Goal: Information Seeking & Learning: Learn about a topic

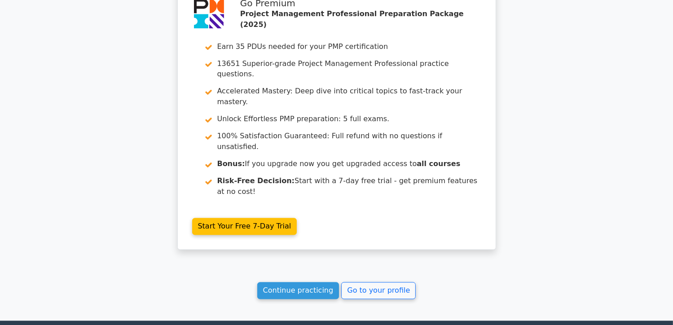
scroll to position [1623, 0]
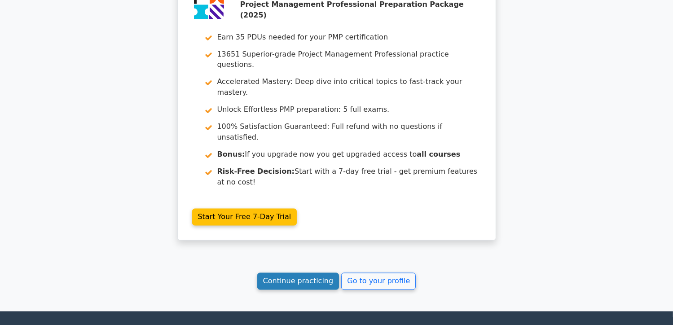
click at [295, 273] on link "Continue practicing" at bounding box center [298, 281] width 82 height 17
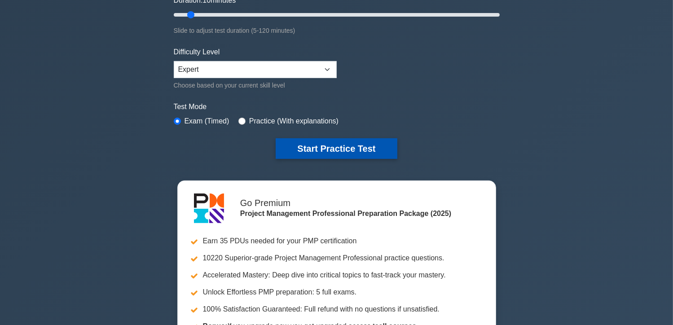
click at [352, 147] on button "Start Practice Test" at bounding box center [336, 148] width 121 height 21
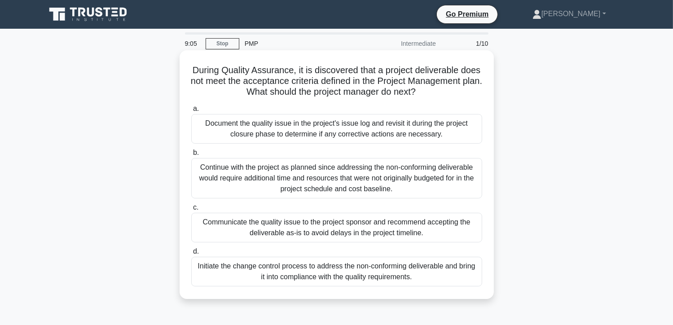
click at [379, 274] on div "Initiate the change control process to address the non-conforming deliverable a…" at bounding box center [336, 272] width 291 height 30
click at [191, 255] on input "d. Initiate the change control process to address the non-conforming deliverabl…" at bounding box center [191, 252] width 0 height 6
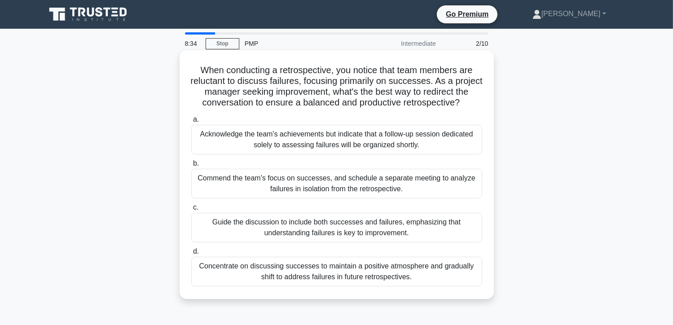
click at [283, 223] on div "Guide the discussion to include both successes and failures, emphasizing that u…" at bounding box center [336, 228] width 291 height 30
click at [191, 211] on input "c. Guide the discussion to include both successes and failures, emphasizing tha…" at bounding box center [191, 208] width 0 height 6
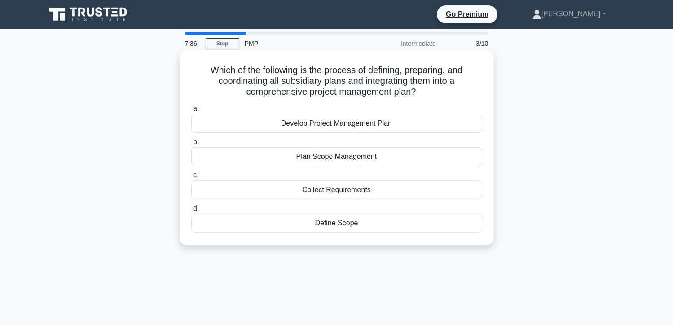
click at [353, 158] on div "Plan Scope Management" at bounding box center [336, 156] width 291 height 19
click at [191, 145] on input "b. Plan Scope Management" at bounding box center [191, 142] width 0 height 6
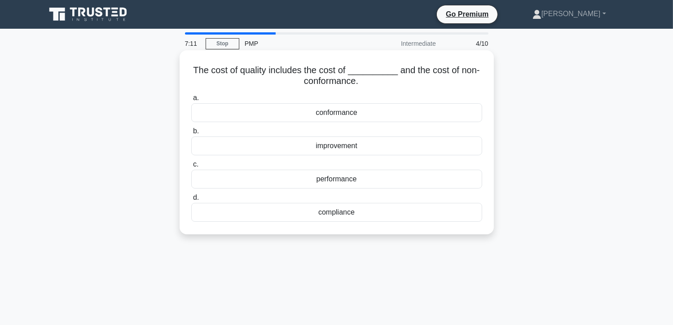
click at [350, 212] on div "compliance" at bounding box center [336, 212] width 291 height 19
click at [191, 201] on input "d. compliance" at bounding box center [191, 198] width 0 height 6
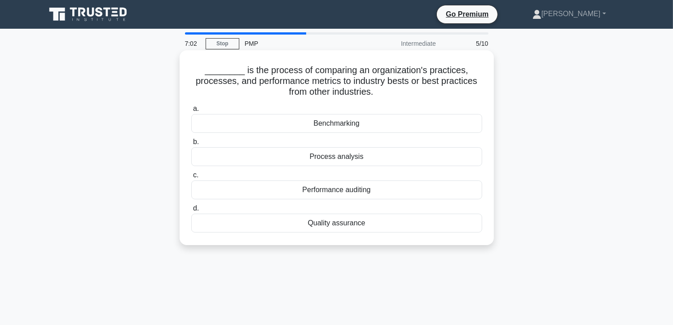
click at [358, 128] on div "Benchmarking" at bounding box center [336, 123] width 291 height 19
click at [191, 112] on input "a. Benchmarking" at bounding box center [191, 109] width 0 height 6
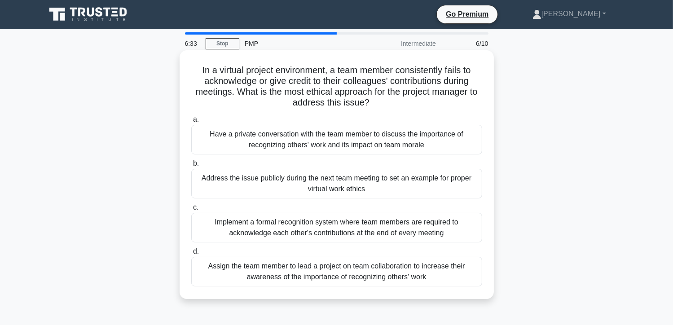
click at [332, 150] on div "Have a private conversation with the team member to discuss the importance of r…" at bounding box center [336, 140] width 291 height 30
click at [191, 123] on input "a. Have a private conversation with the team member to discuss the importance o…" at bounding box center [191, 120] width 0 height 6
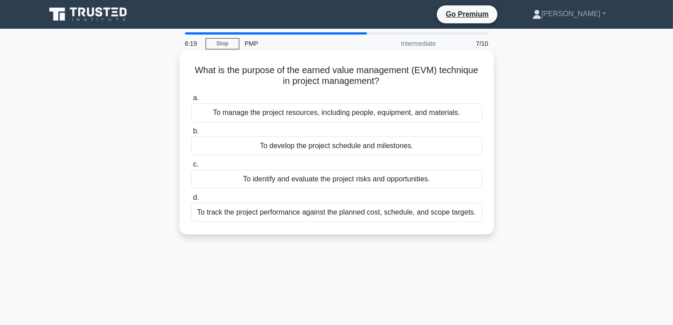
click at [361, 214] on div "To track the project performance against the planned cost, schedule, and scope …" at bounding box center [336, 212] width 291 height 19
click at [191, 201] on input "d. To track the project performance against the planned cost, schedule, and sco…" at bounding box center [191, 198] width 0 height 6
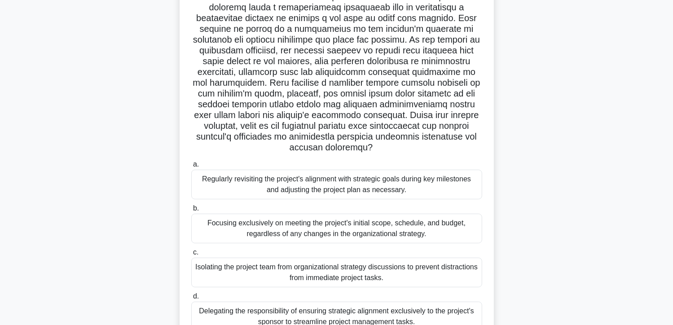
scroll to position [135, 0]
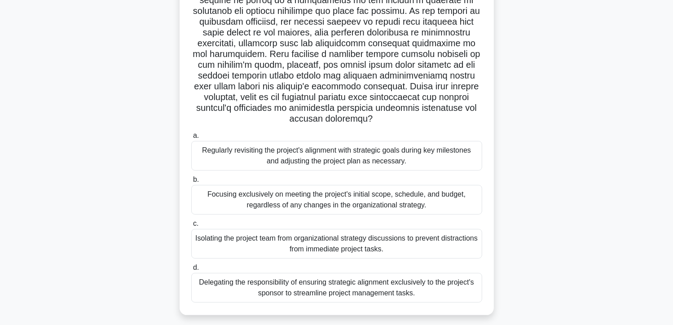
click at [282, 155] on div "Regularly revisiting the project's alignment with strategic goals during key mi…" at bounding box center [336, 156] width 291 height 30
click at [191, 139] on input "a. Regularly revisiting the project's alignment with strategic goals during key…" at bounding box center [191, 136] width 0 height 6
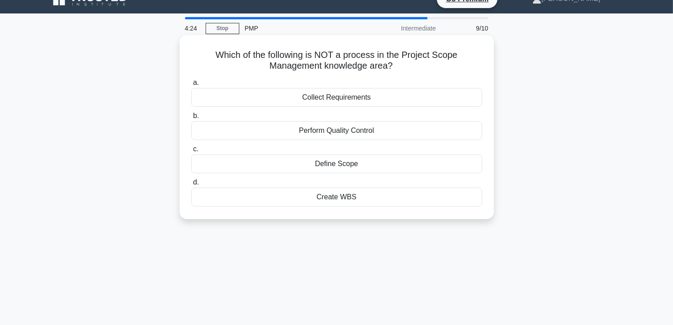
scroll to position [0, 0]
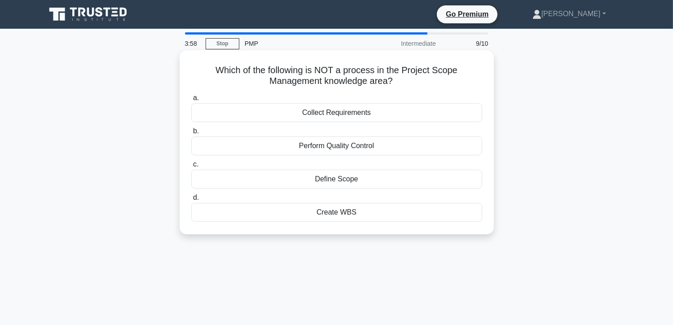
click at [362, 145] on div "Perform Quality Control" at bounding box center [336, 146] width 291 height 19
click at [191, 134] on input "b. Perform Quality Control" at bounding box center [191, 131] width 0 height 6
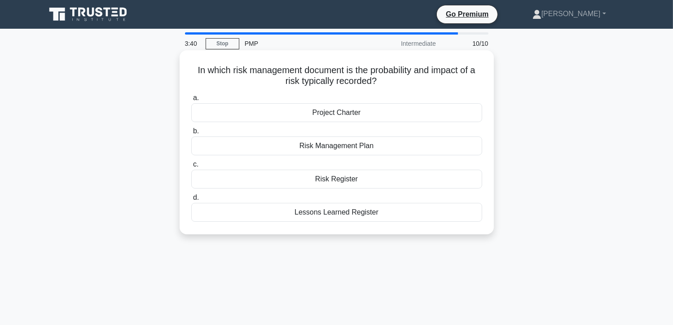
click at [346, 181] on div "Risk Register" at bounding box center [336, 179] width 291 height 19
click at [191, 168] on input "c. Risk Register" at bounding box center [191, 165] width 0 height 6
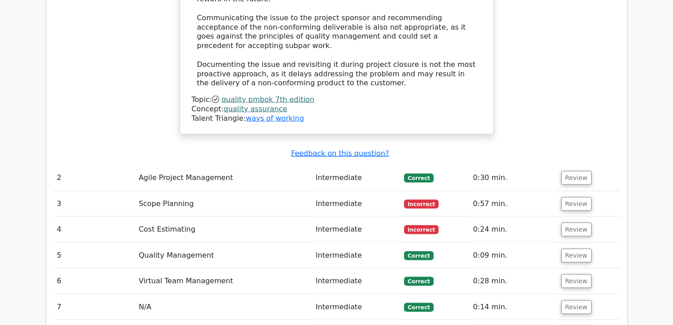
scroll to position [1168, 0]
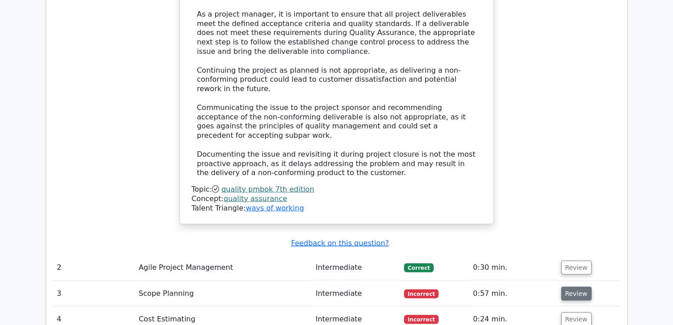
click at [566, 287] on button "Review" at bounding box center [576, 294] width 31 height 14
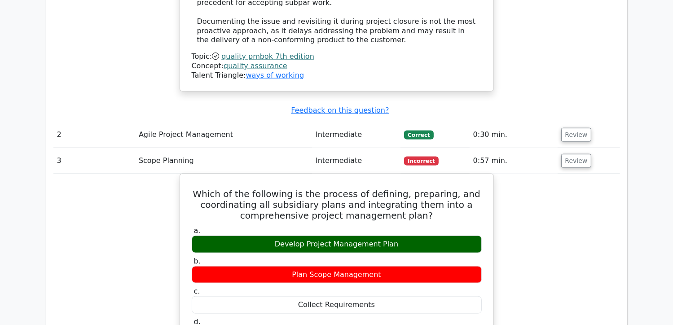
scroll to position [1258, 0]
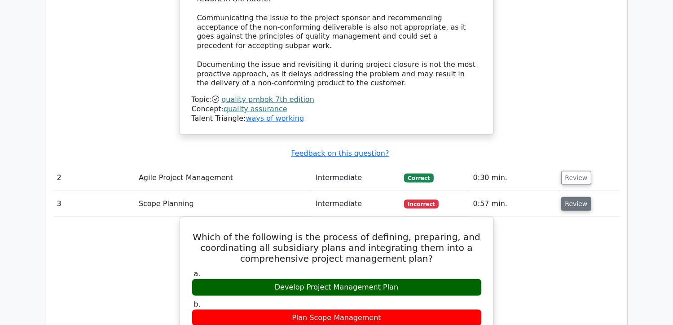
click at [575, 197] on button "Review" at bounding box center [576, 204] width 31 height 14
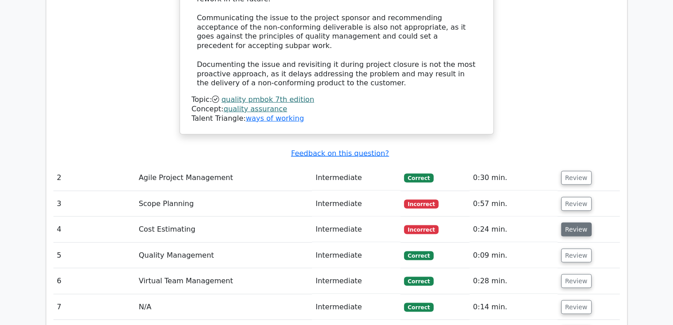
click at [574, 223] on button "Review" at bounding box center [576, 230] width 31 height 14
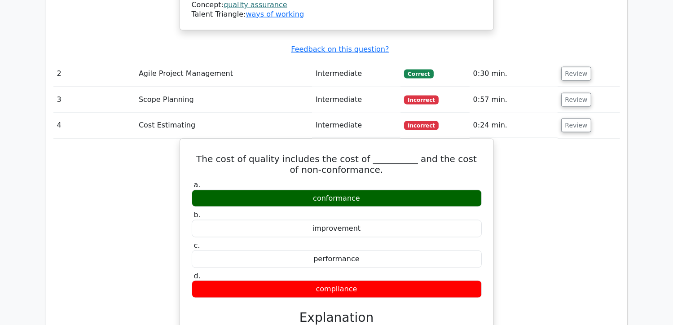
scroll to position [1347, 0]
